Goal: Book appointment/travel/reservation

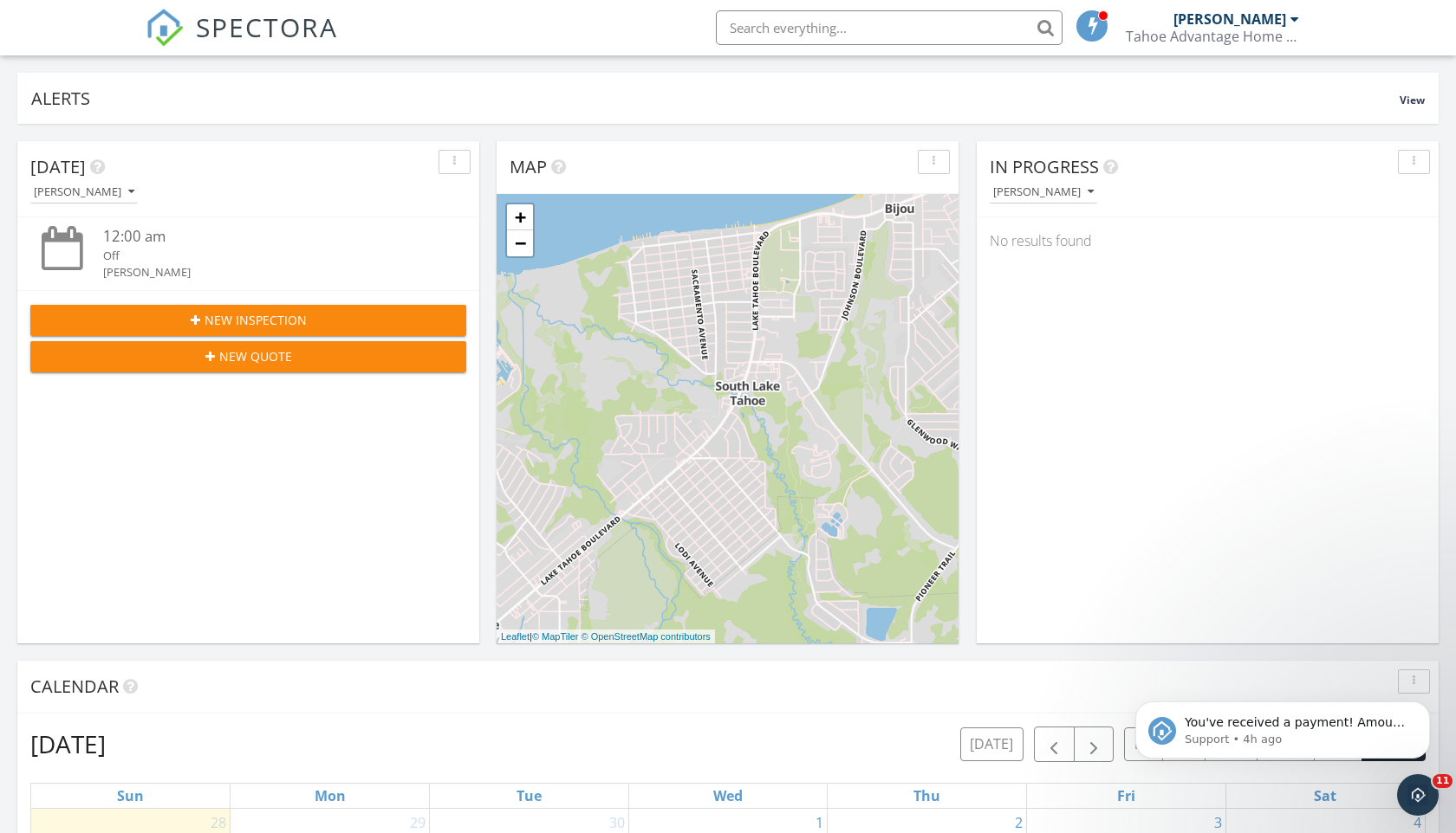
scroll to position [117, 0]
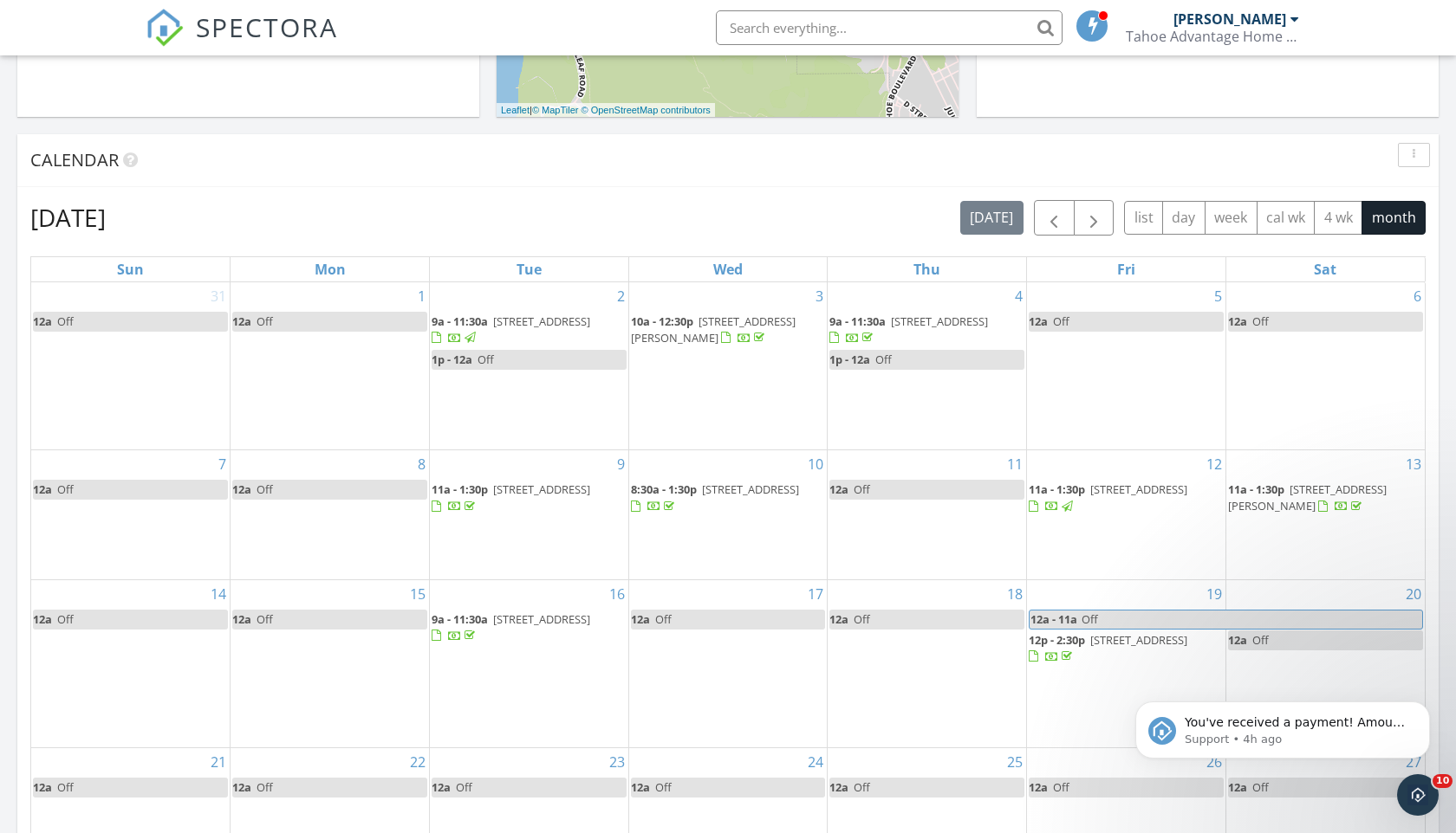
scroll to position [629, 0]
click at [1088, 216] on span "button" at bounding box center [1093, 216] width 21 height 21
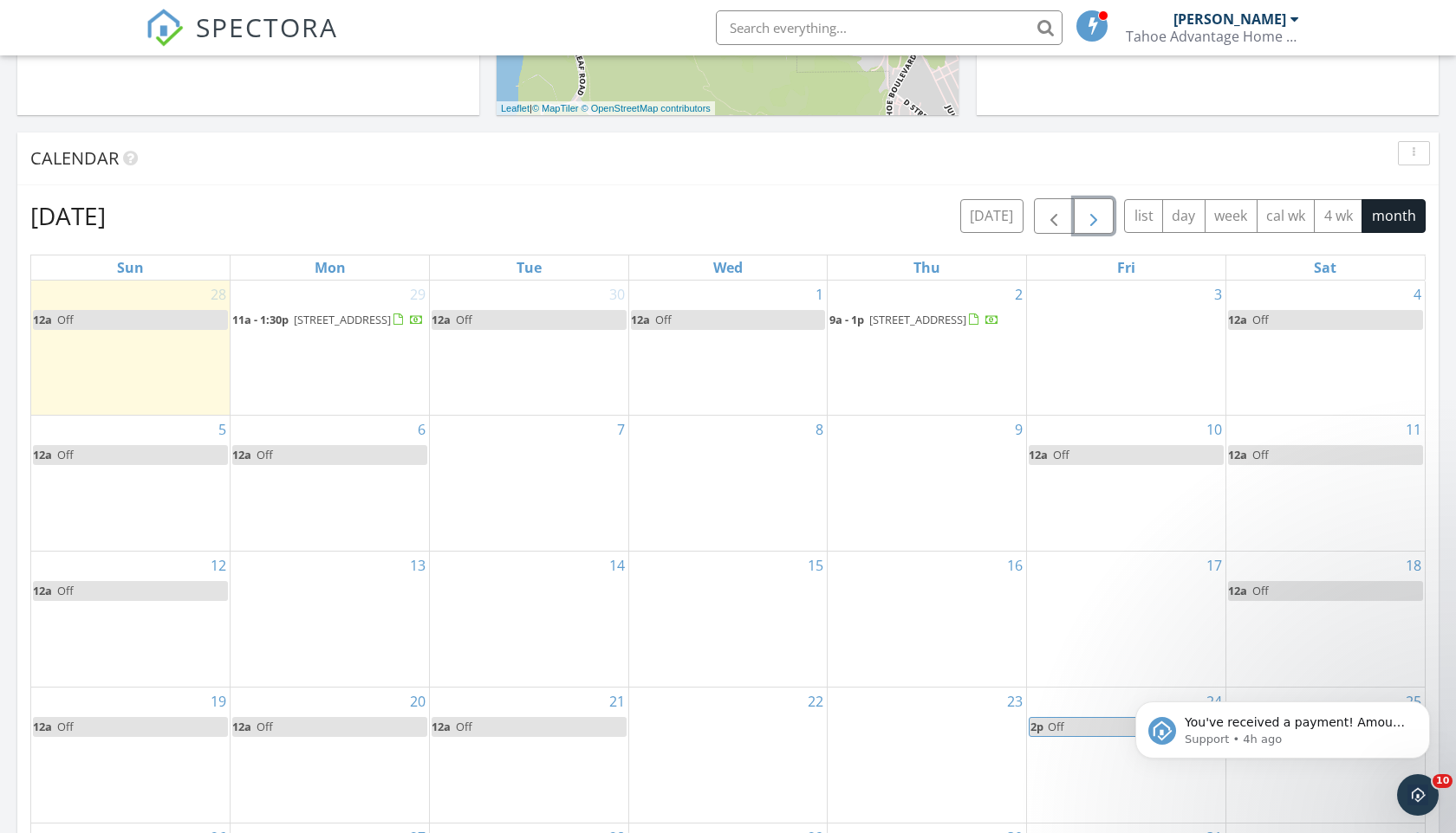
click at [366, 492] on div "6 12a Off" at bounding box center [329, 484] width 199 height 135
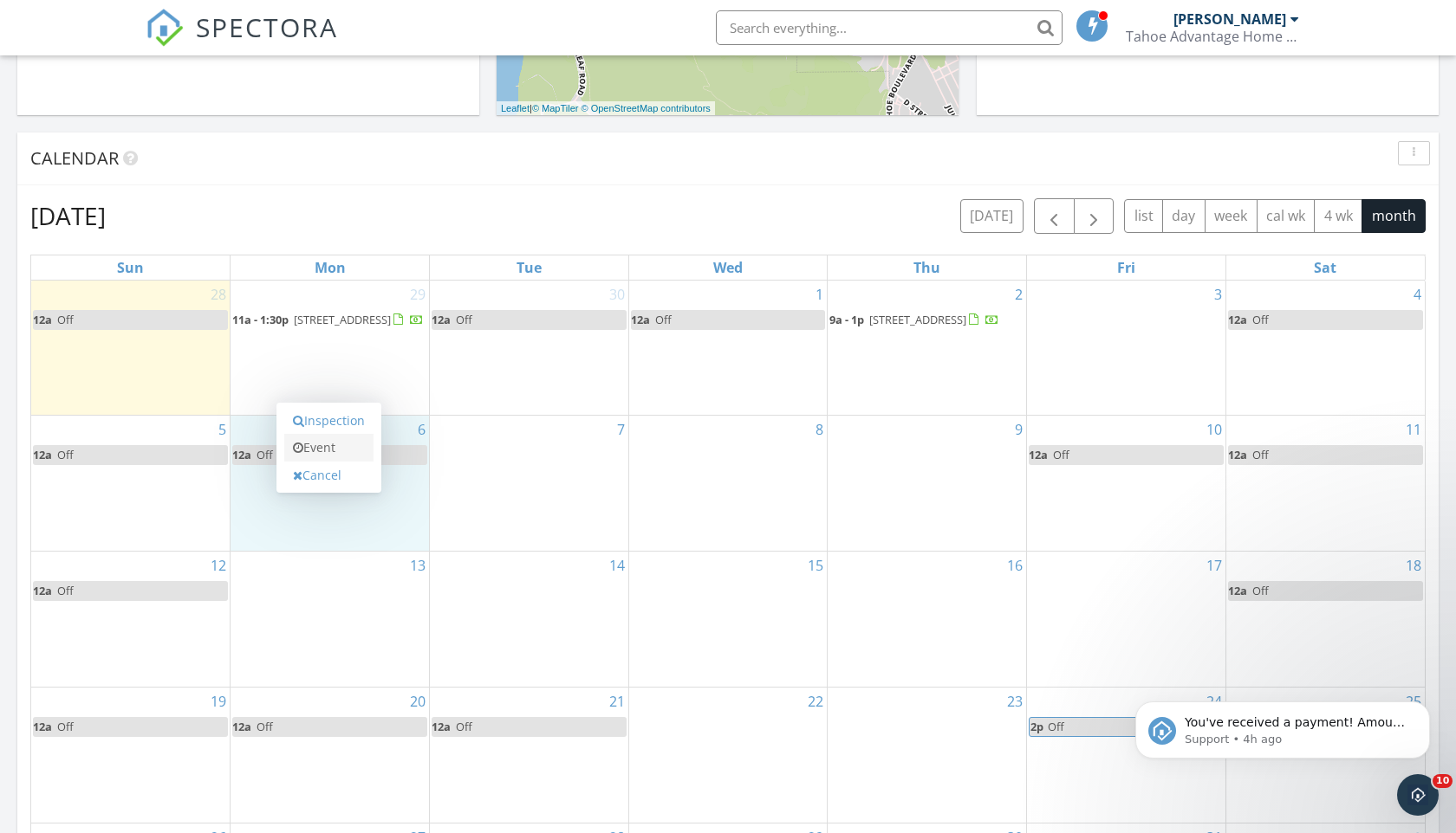
click at [359, 448] on link "Event" at bounding box center [328, 447] width 89 height 27
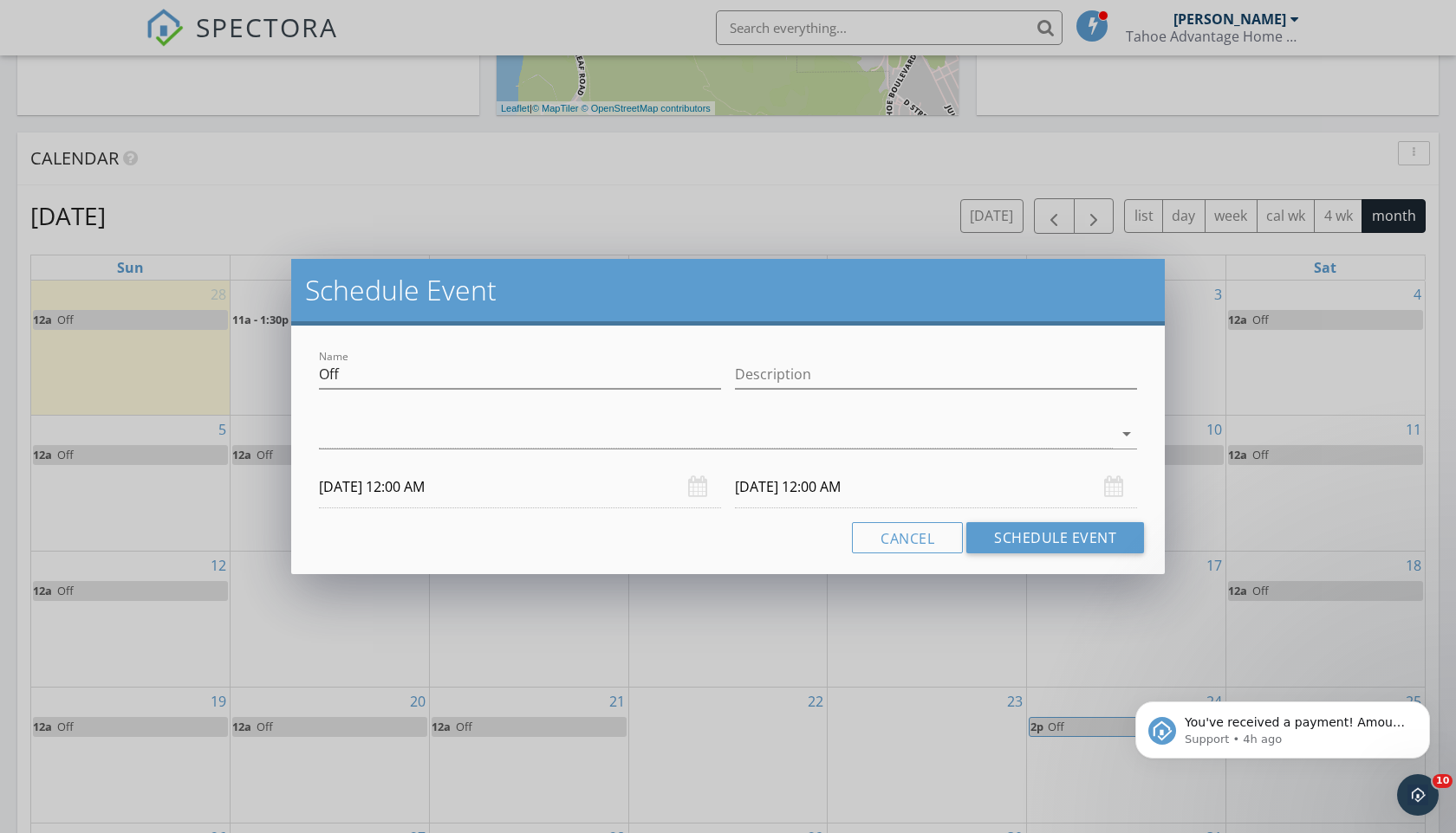
click at [1117, 490] on div "[DATE] 12:00 AM" at bounding box center [936, 486] width 402 height 42
click at [839, 493] on input "[DATE] 12:00 AM" at bounding box center [936, 486] width 402 height 42
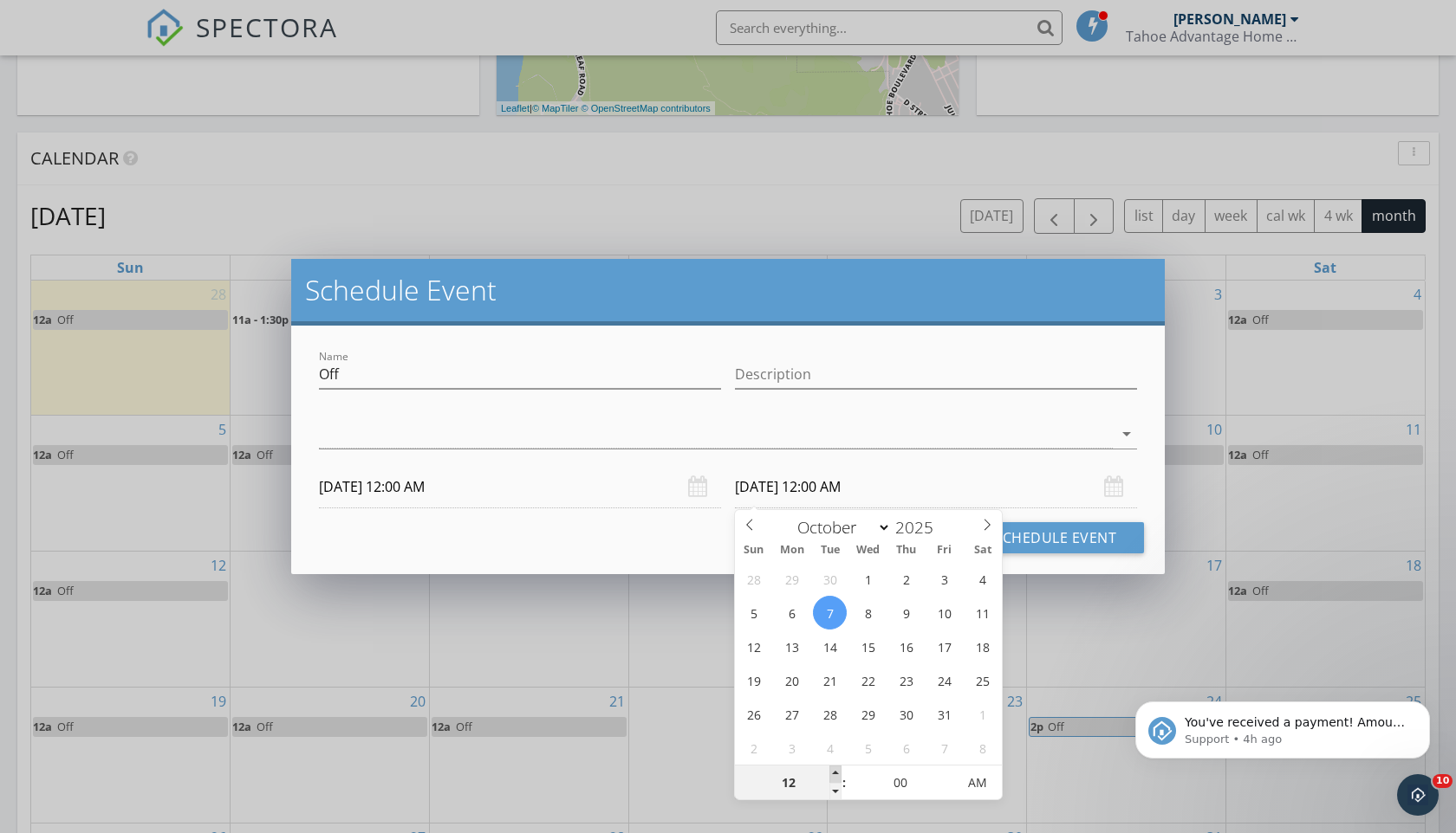
type input "01"
type input "[DATE] 1:00 AM"
click at [833, 774] on span at bounding box center [835, 774] width 12 height 18
type input "12"
type input "[DATE] 12:00 AM"
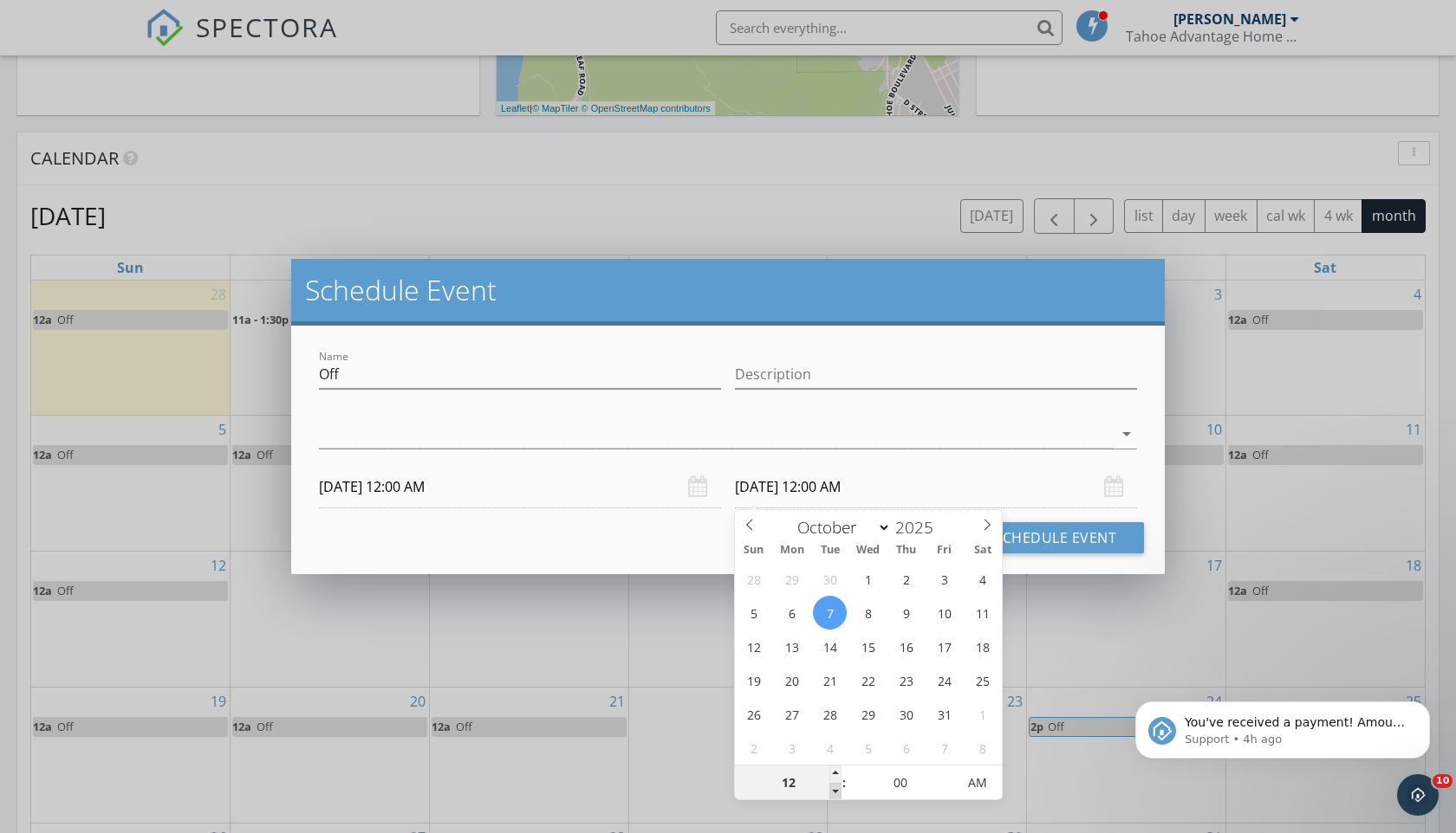
click at [834, 794] on span at bounding box center [835, 792] width 12 height 18
type input "11"
type input "[DATE] 11:00 PM"
click at [834, 794] on span at bounding box center [835, 792] width 12 height 18
type input "10"
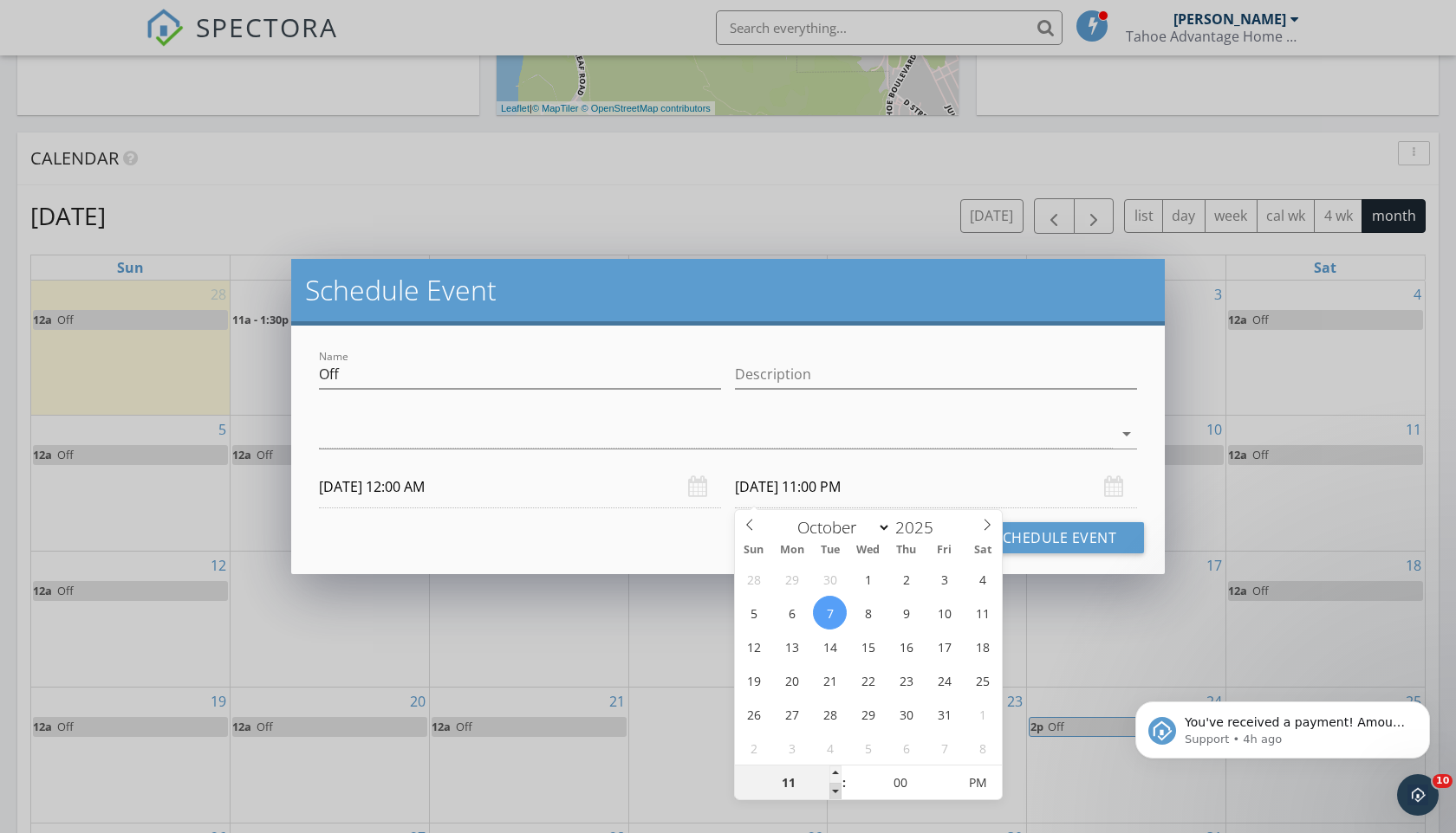
type input "[DATE] 10:00 PM"
click at [834, 794] on span at bounding box center [835, 792] width 12 height 18
type input "09"
type input "[DATE] 9:00 PM"
click at [834, 794] on span at bounding box center [835, 792] width 12 height 18
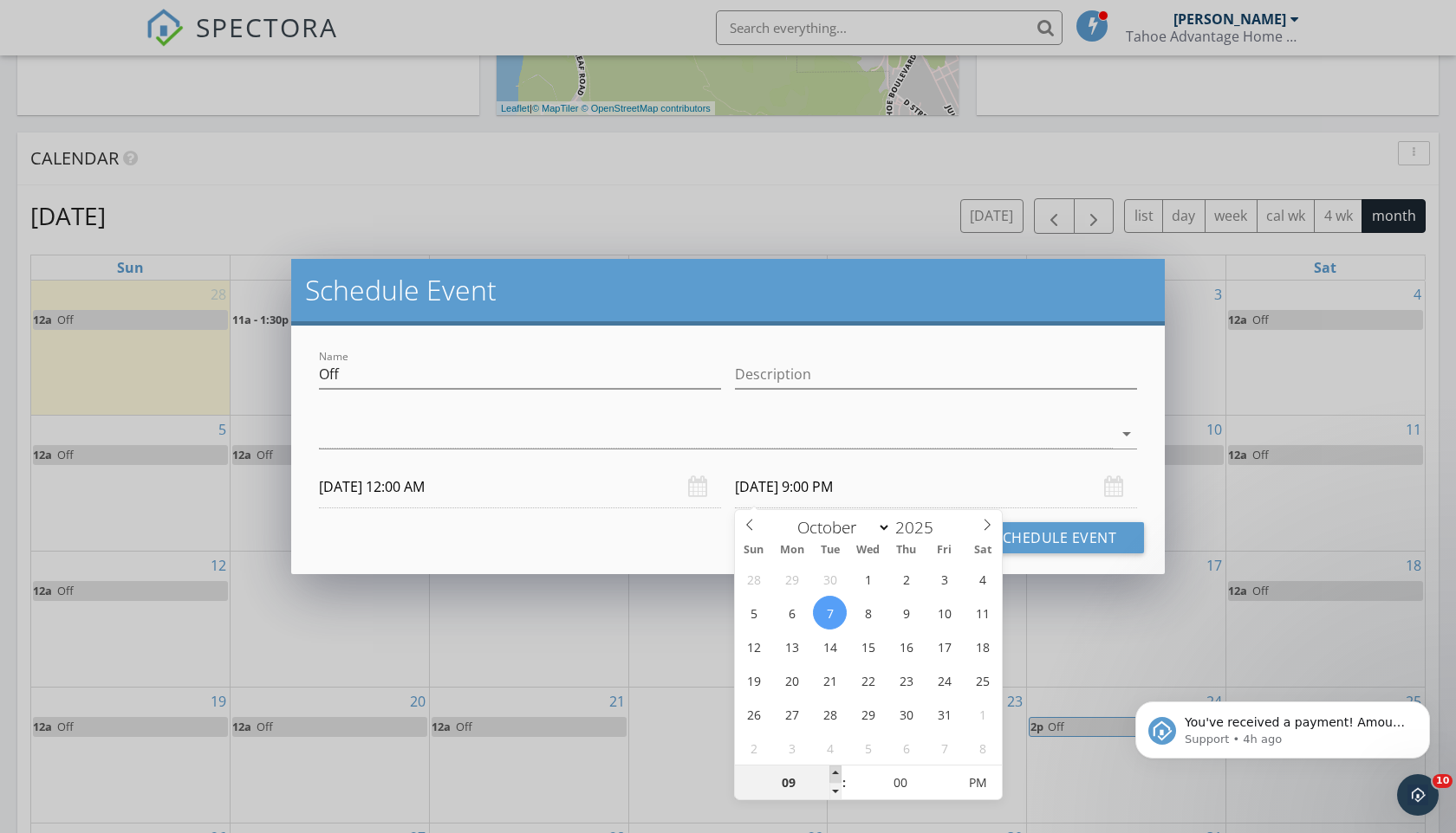
type input "10"
type input "[DATE] 10:00 PM"
click at [835, 768] on span at bounding box center [835, 774] width 12 height 18
type input "05"
type input "[DATE] 10:05 PM"
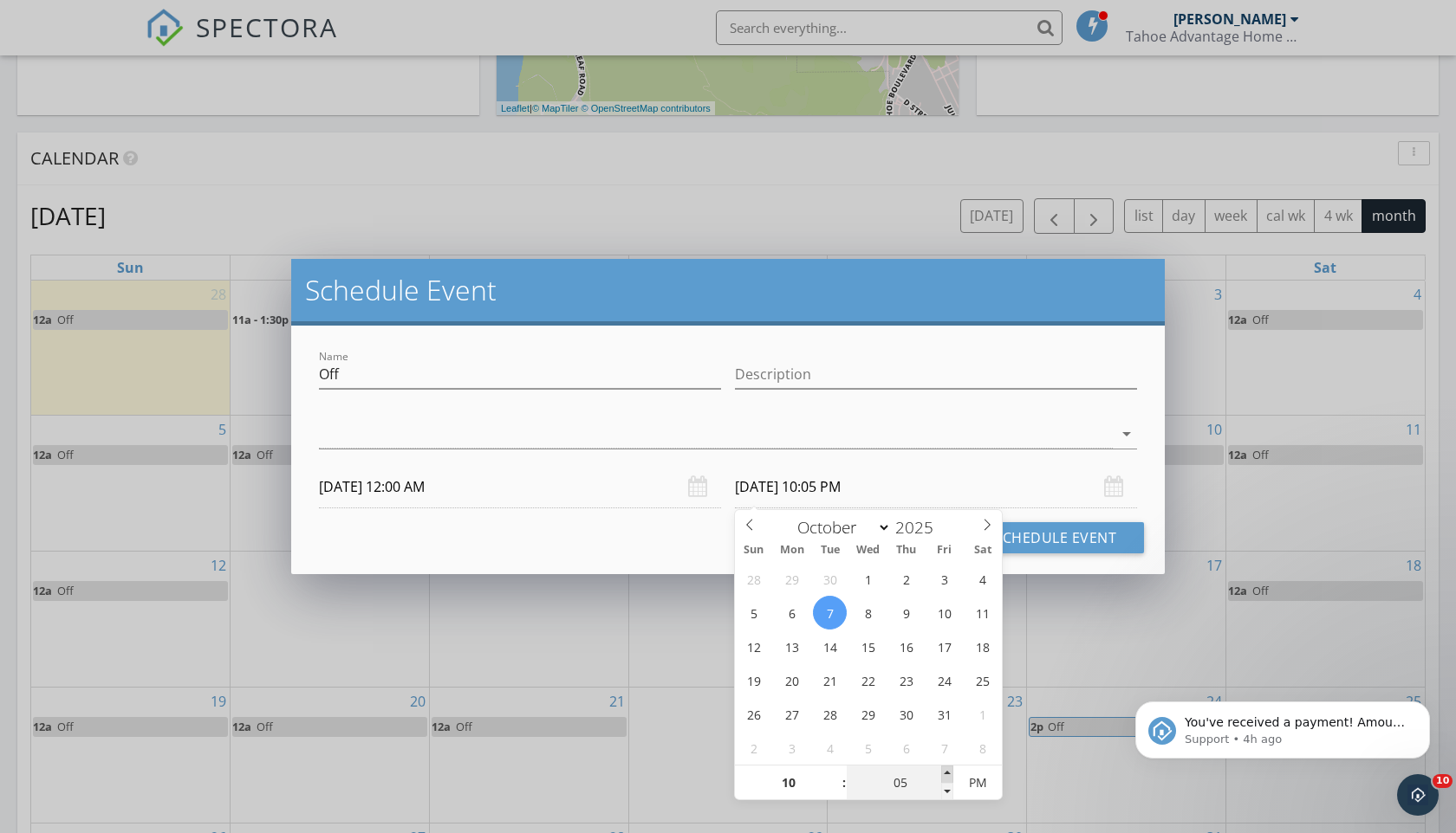
click at [947, 770] on span at bounding box center [947, 774] width 12 height 18
type input "10"
type input "[DATE] 10:10 PM"
click at [947, 770] on span at bounding box center [947, 774] width 12 height 18
type input "15"
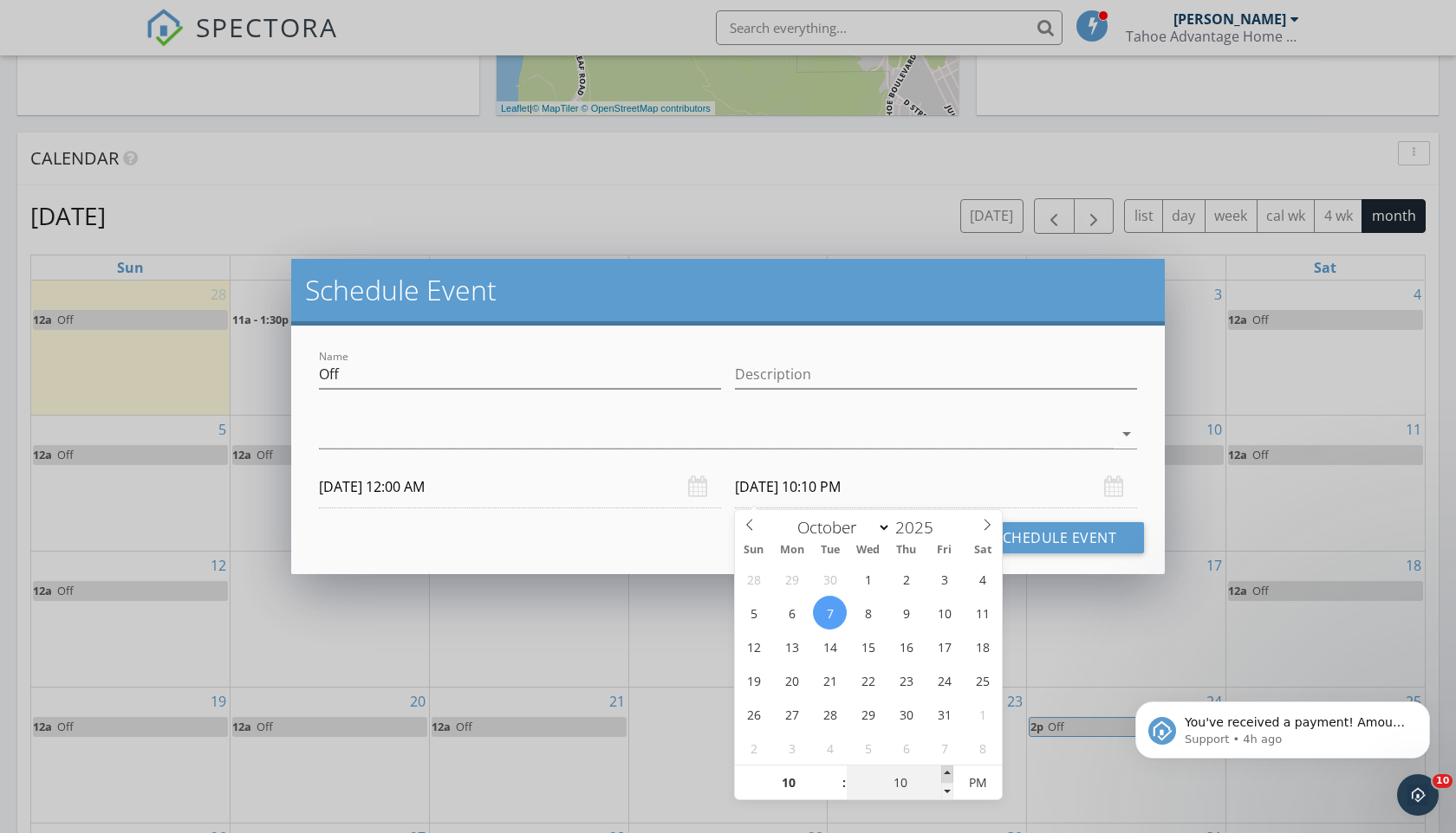
type input "[DATE] 10:15 PM"
click at [947, 770] on span at bounding box center [947, 774] width 12 height 18
type input "20"
type input "[DATE] 10:20 PM"
click at [947, 770] on span at bounding box center [947, 774] width 12 height 18
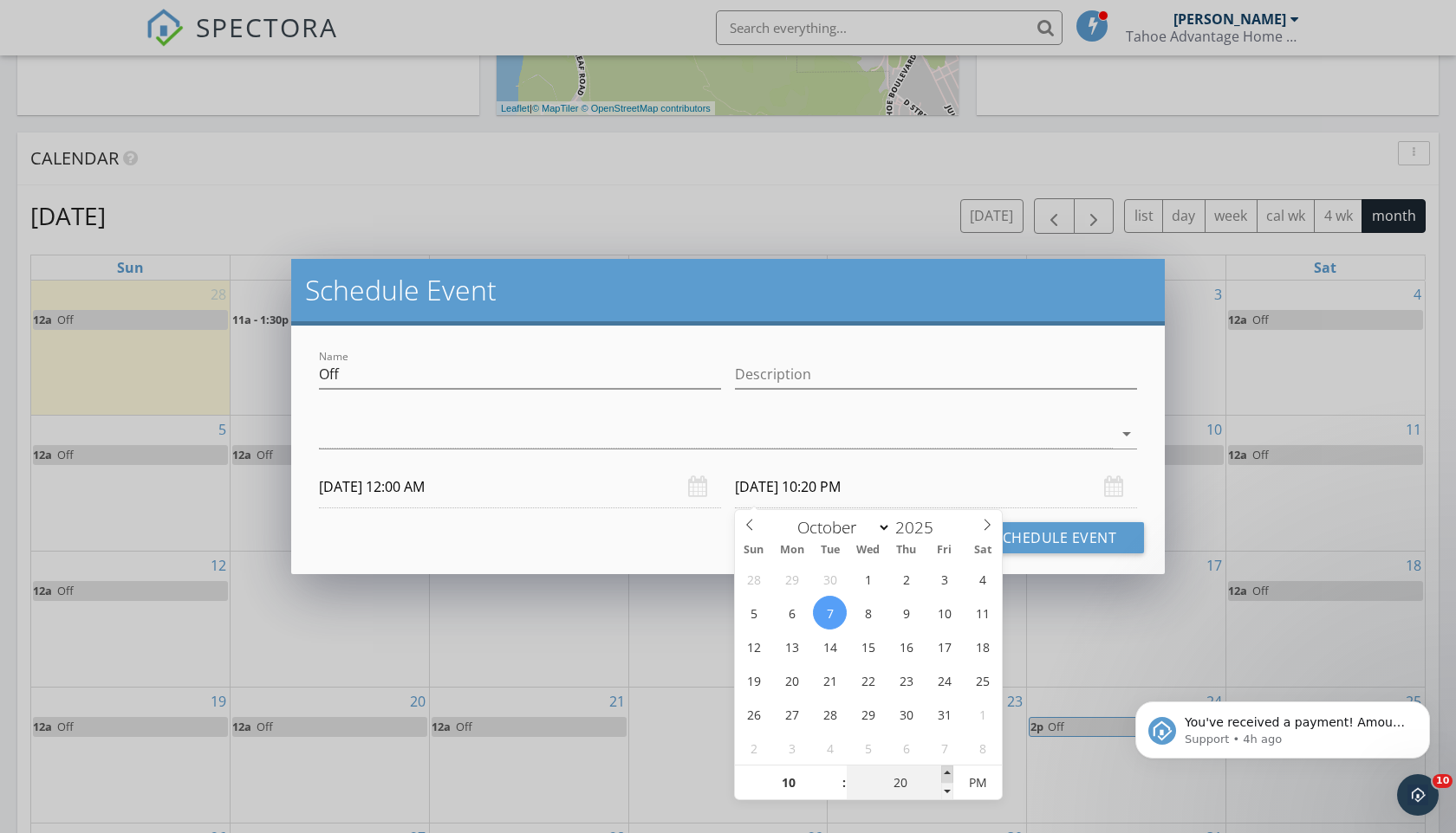
type input "25"
type input "[DATE] 10:25 PM"
click at [947, 770] on span at bounding box center [947, 774] width 12 height 18
type input "30"
type input "[DATE] 10:30 PM"
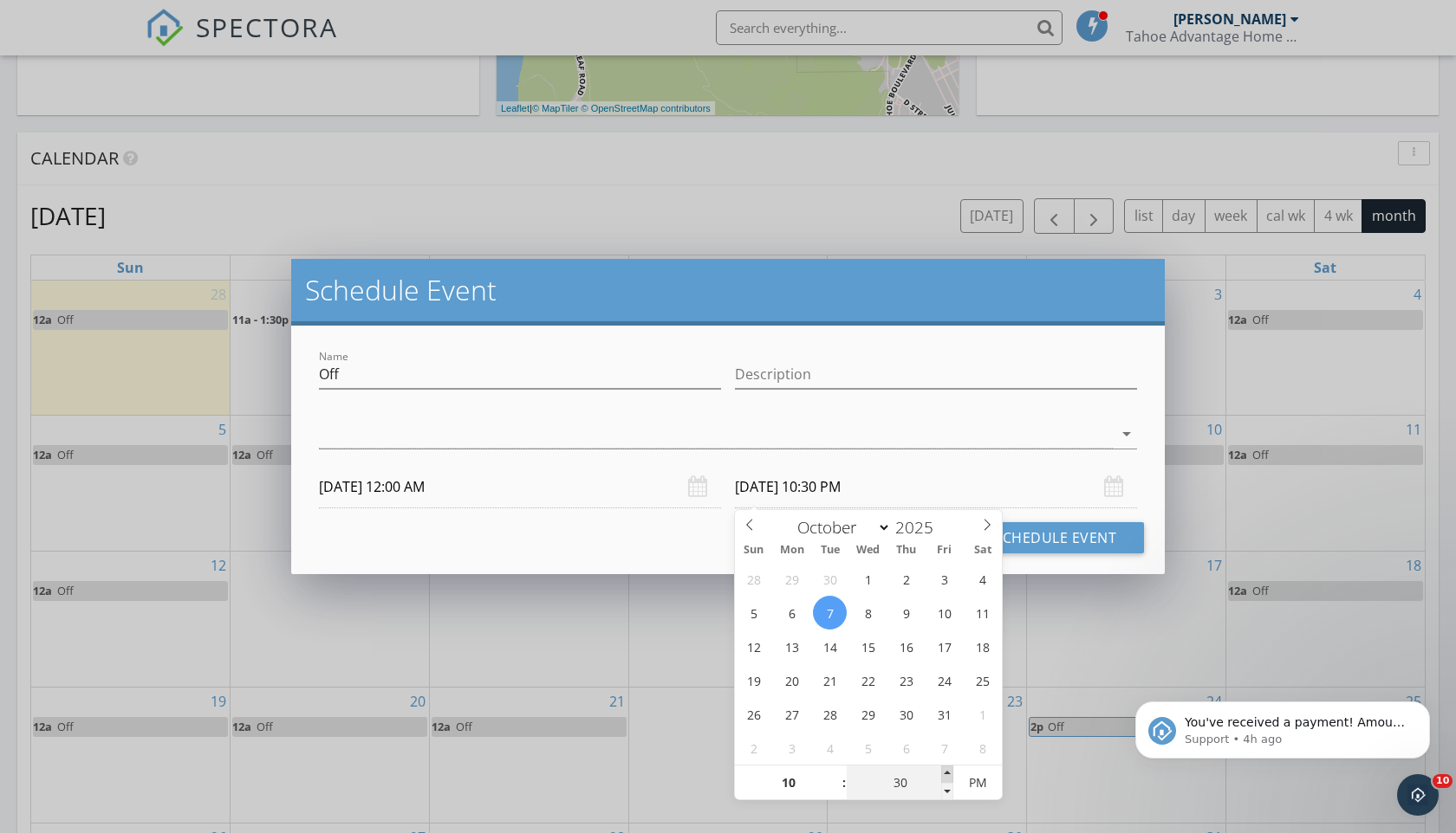
click at [947, 770] on span at bounding box center [947, 774] width 12 height 18
type input "35"
type input "[DATE] 10:35 PM"
click at [947, 770] on span at bounding box center [947, 774] width 12 height 18
type input "40"
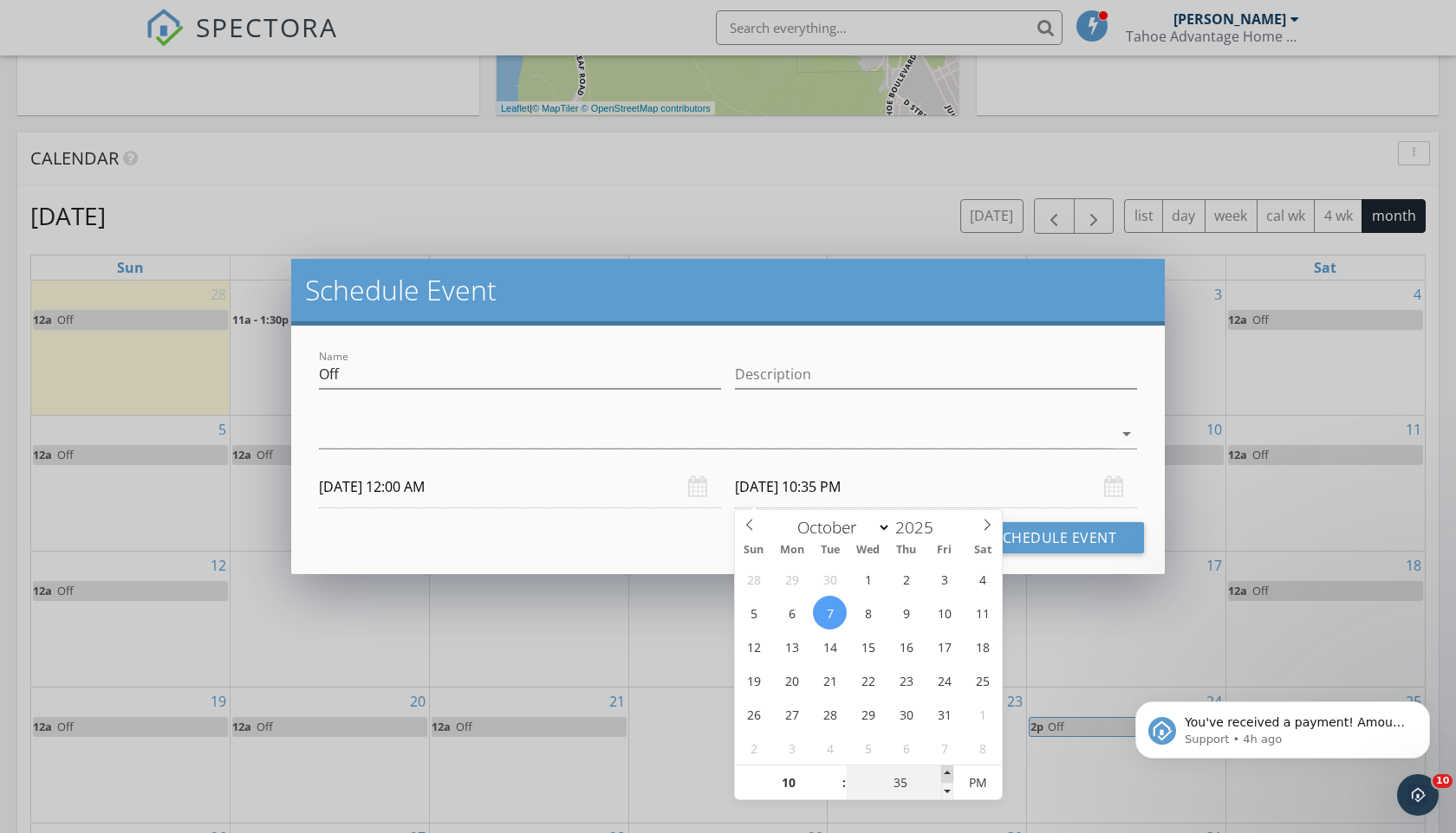
type input "[DATE] 10:40 PM"
click at [947, 770] on span at bounding box center [947, 774] width 12 height 18
type input "45"
click at [947, 770] on span at bounding box center [947, 774] width 12 height 18
click at [980, 777] on span "PM" at bounding box center [977, 782] width 48 height 34
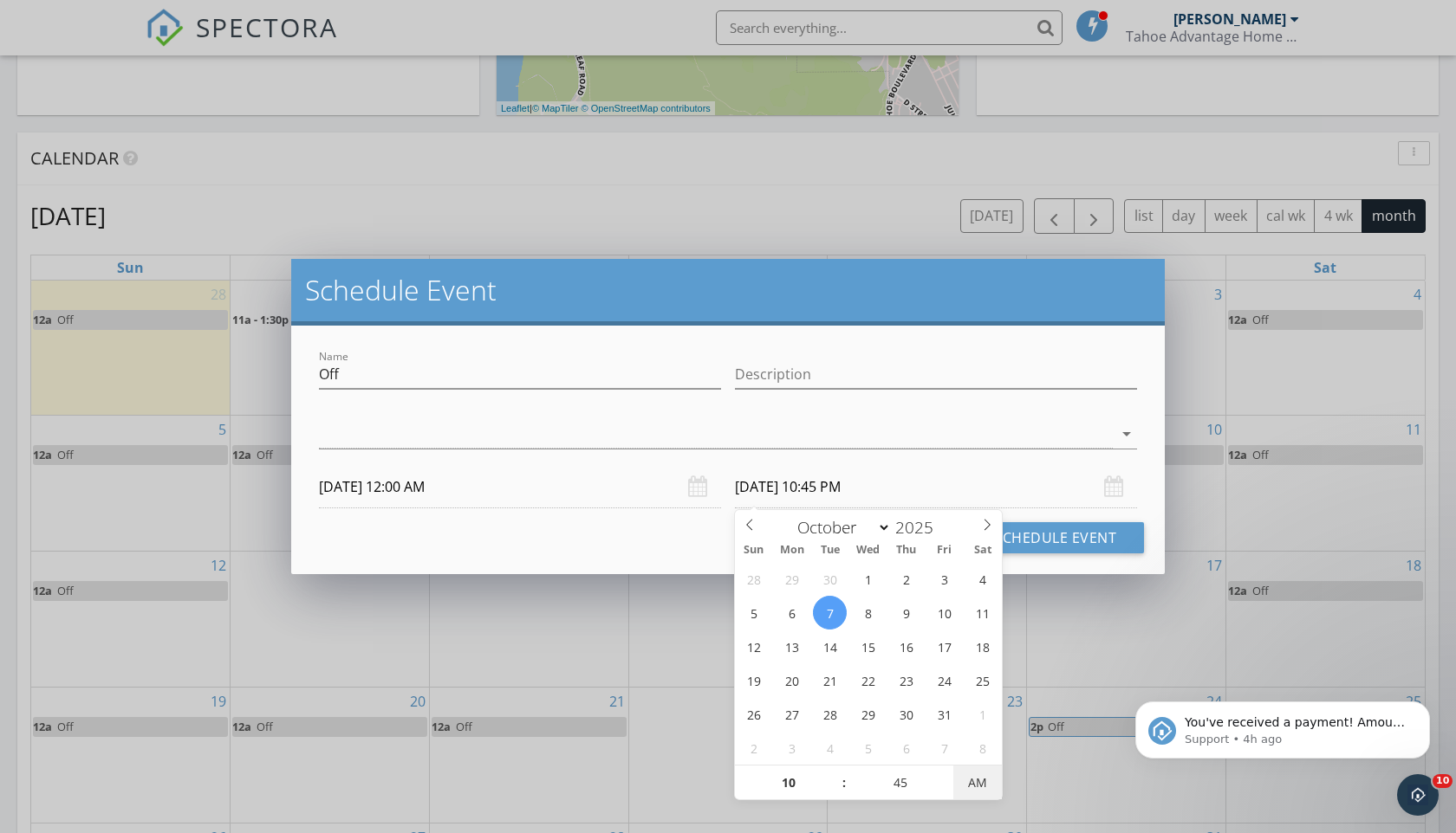
click at [978, 785] on span "AM" at bounding box center [977, 782] width 48 height 34
type input "[DATE] 10:45 AM"
click at [983, 780] on span "PM" at bounding box center [977, 782] width 48 height 34
click at [1067, 532] on button "Schedule Event" at bounding box center [1055, 538] width 177 height 31
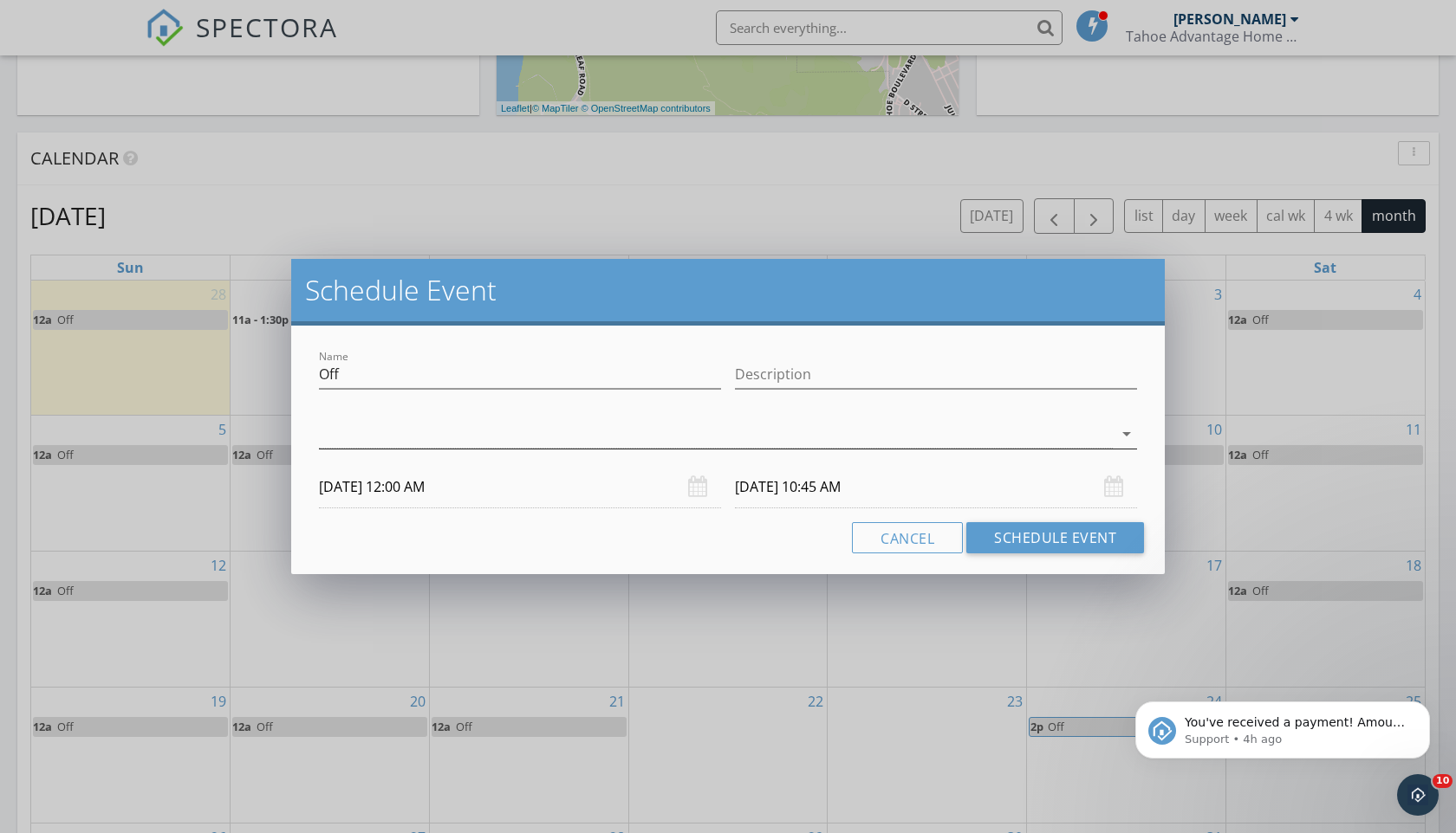
click at [1136, 440] on icon "arrow_drop_down" at bounding box center [1126, 434] width 21 height 21
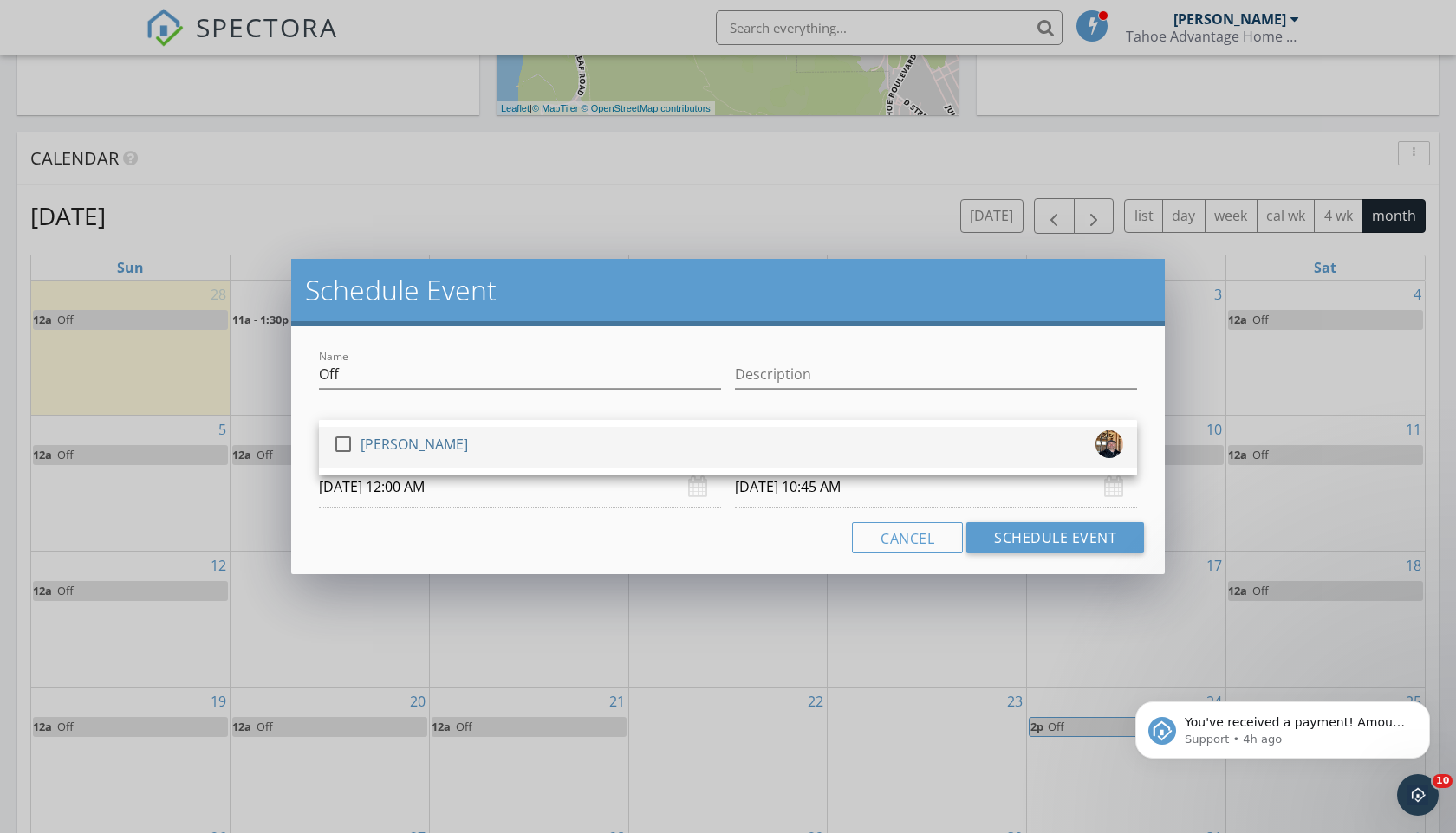
click at [344, 439] on div at bounding box center [343, 444] width 29 height 29
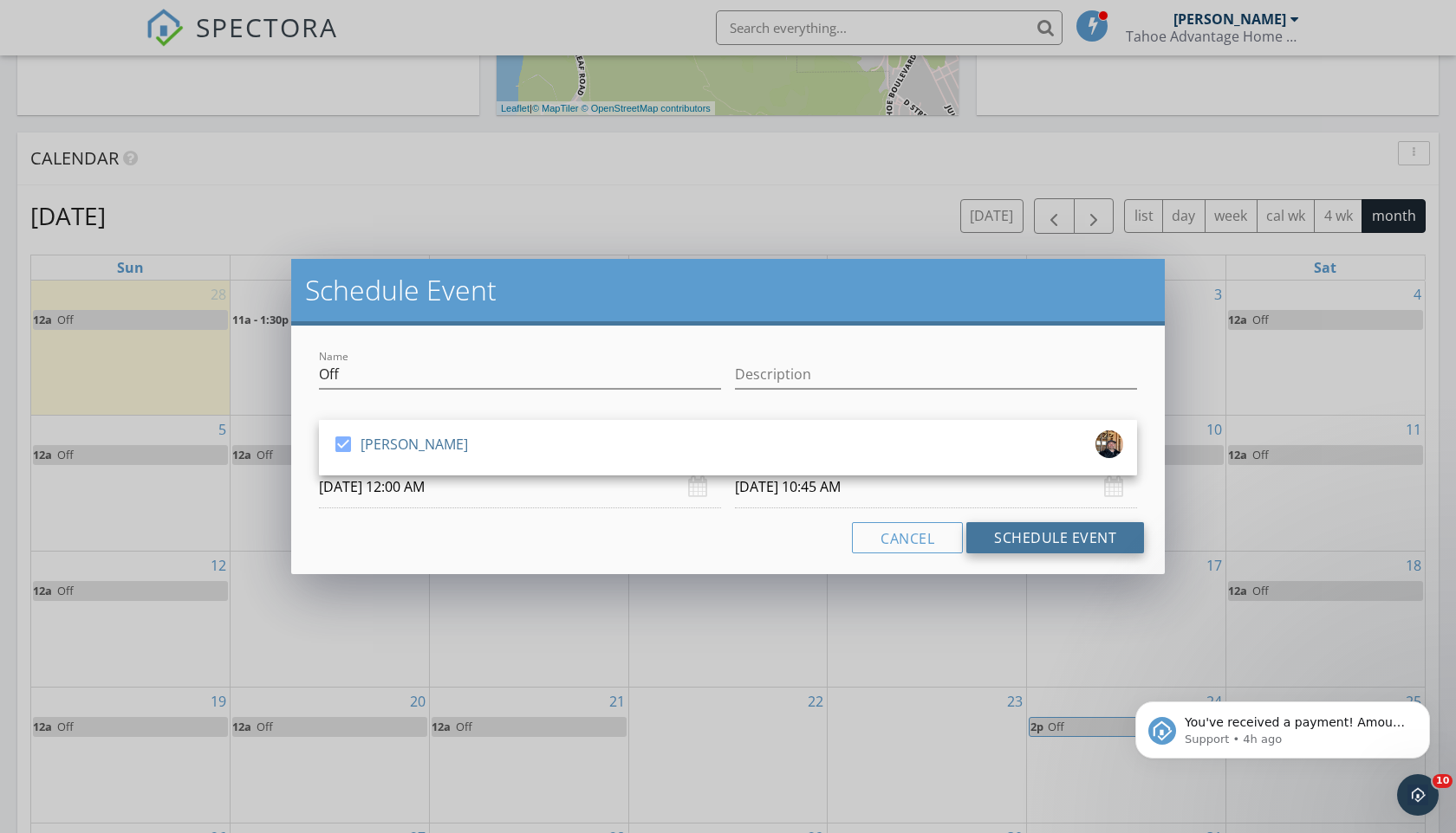
click at [1025, 536] on button "Schedule Event" at bounding box center [1055, 538] width 177 height 31
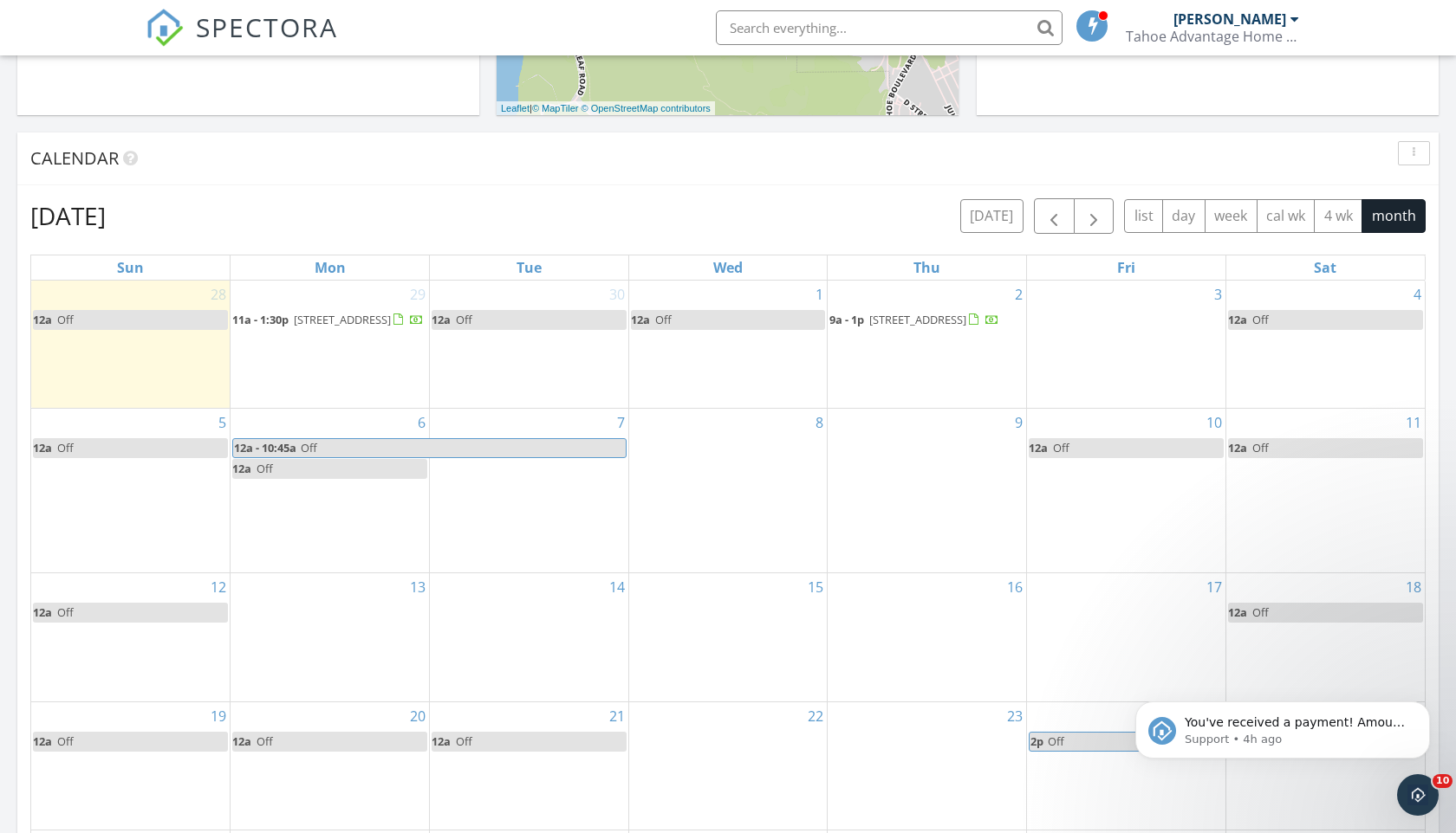
click at [344, 479] on link "12a Off" at bounding box center [329, 469] width 195 height 20
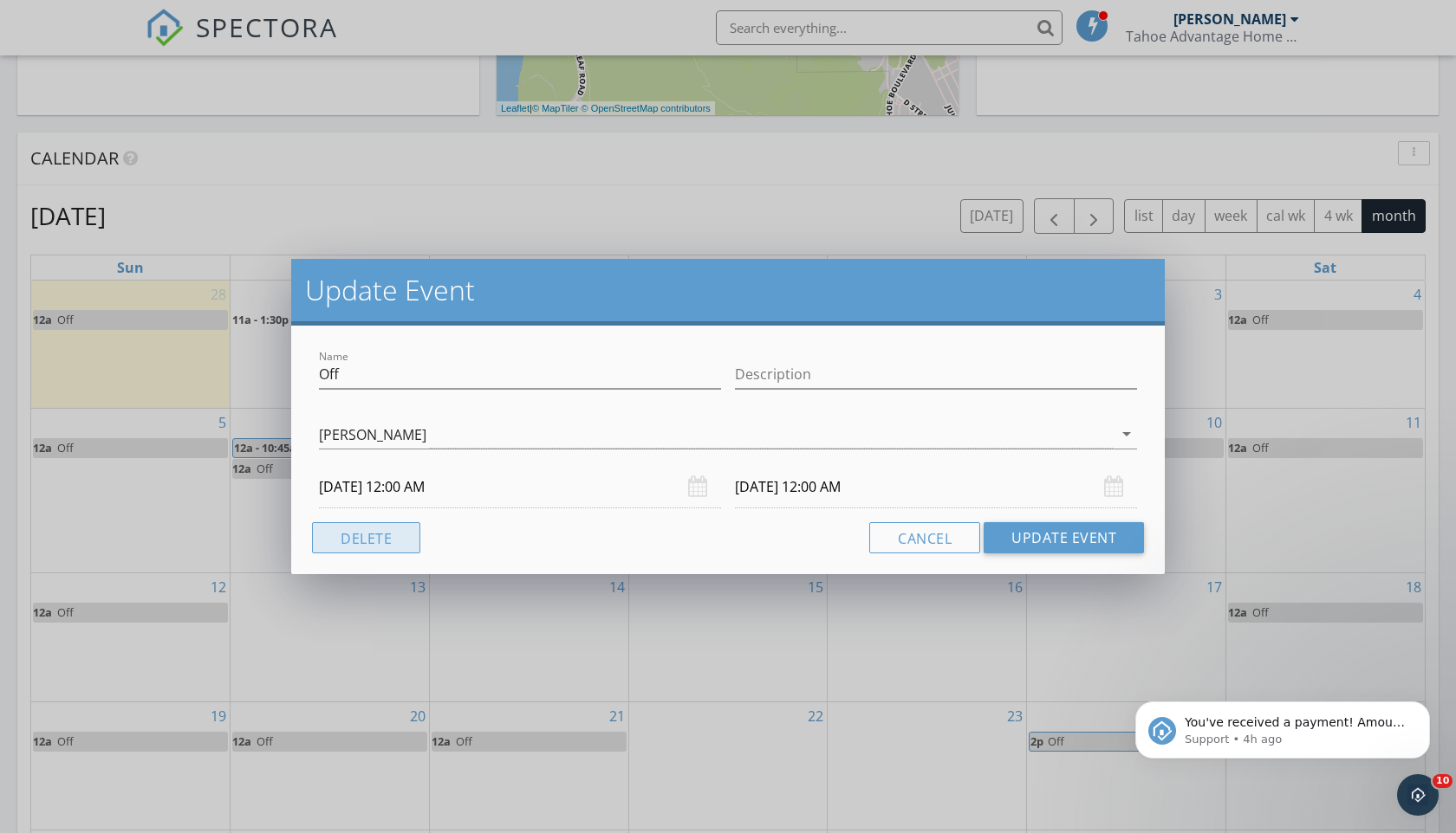
click at [365, 526] on button "Delete" at bounding box center [366, 538] width 109 height 31
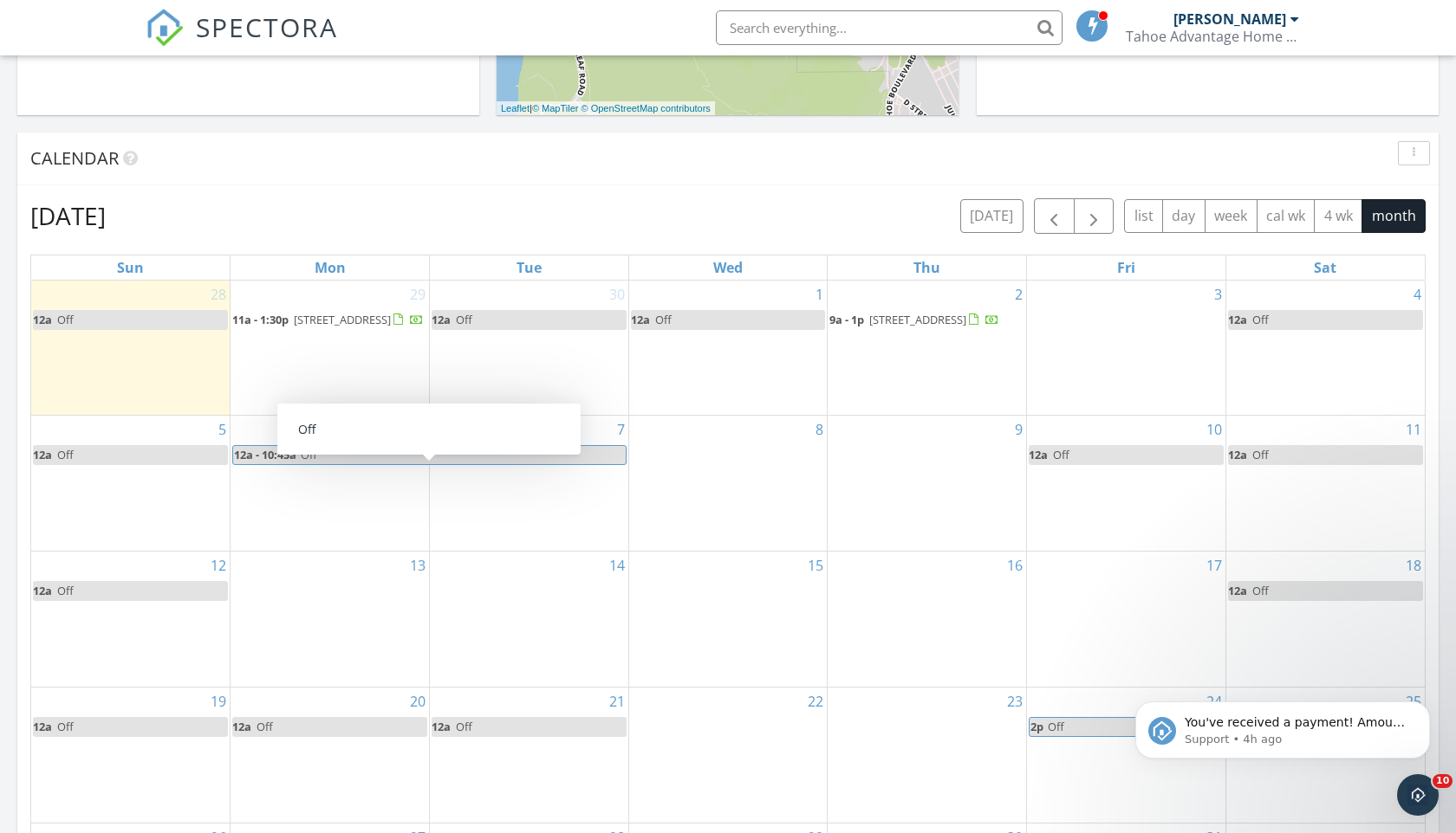
click at [571, 464] on span "Off" at bounding box center [462, 455] width 325 height 19
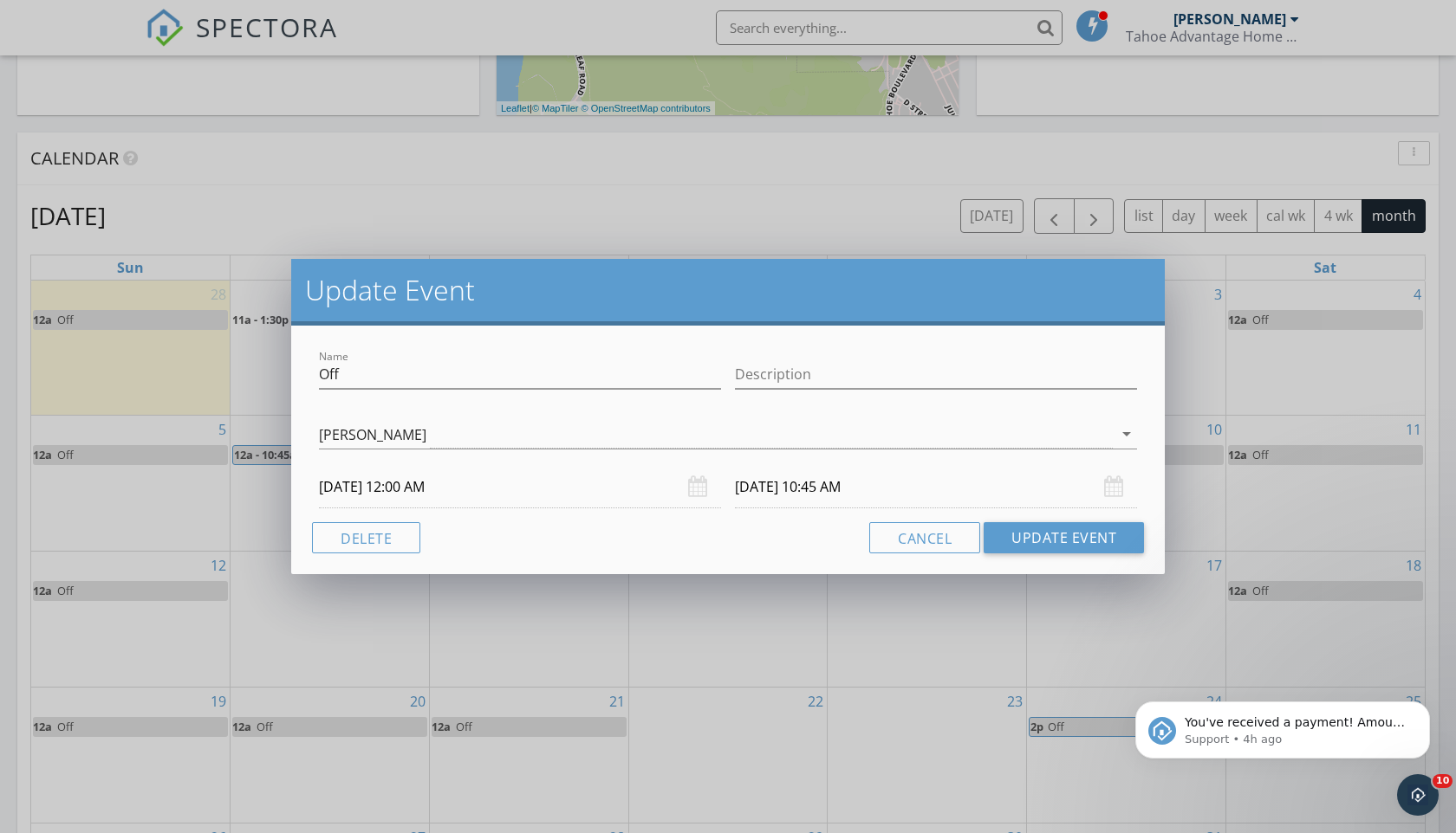
click at [1110, 486] on div "[DATE] 10:45 AM" at bounding box center [936, 486] width 402 height 42
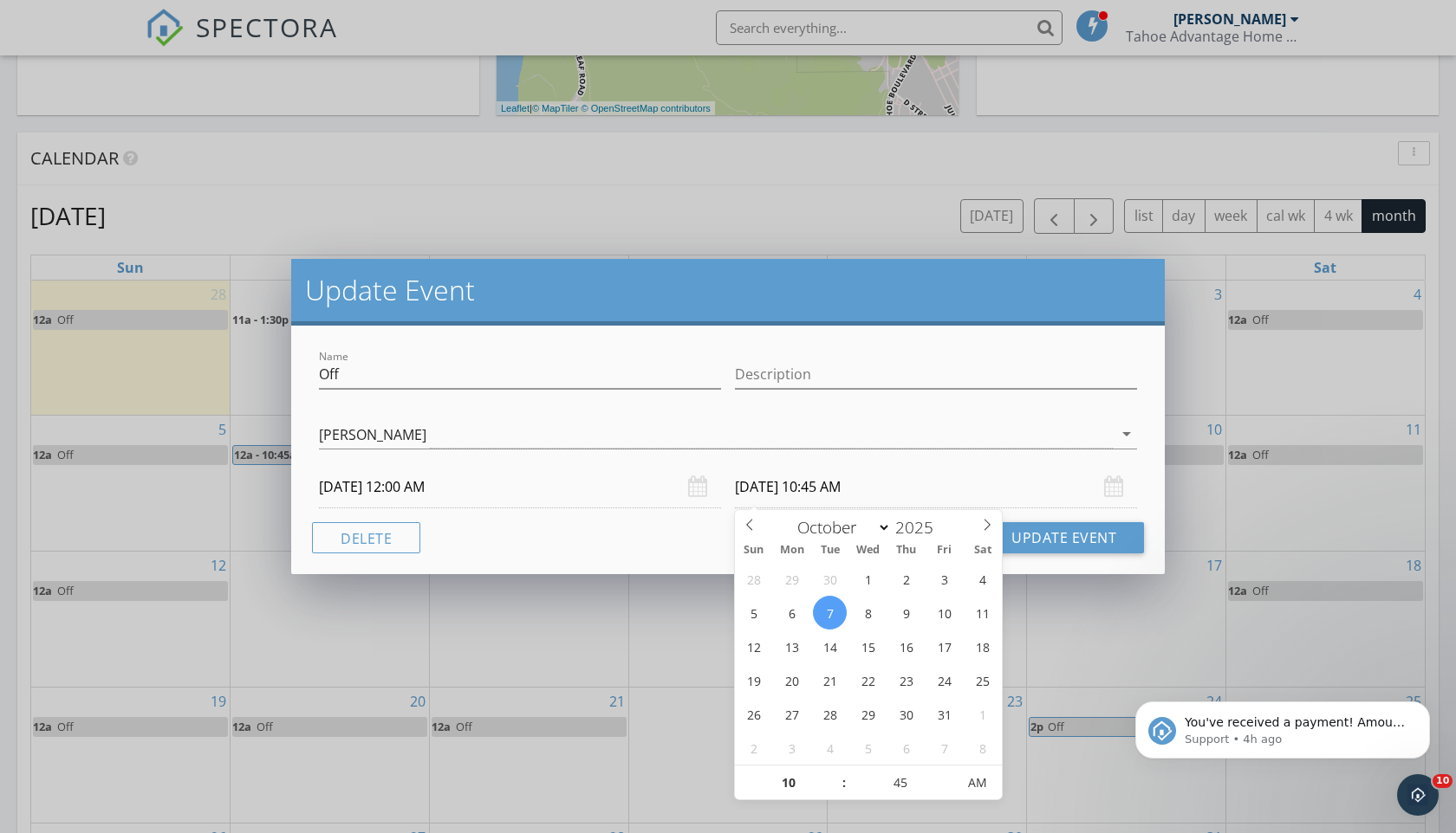
click at [830, 491] on input "[DATE] 10:45 AM" at bounding box center [936, 486] width 402 height 42
type input "[DATE] 10:45 AM"
click at [1046, 536] on button "Update Event" at bounding box center [1064, 538] width 161 height 31
